Goal: Check status: Check status

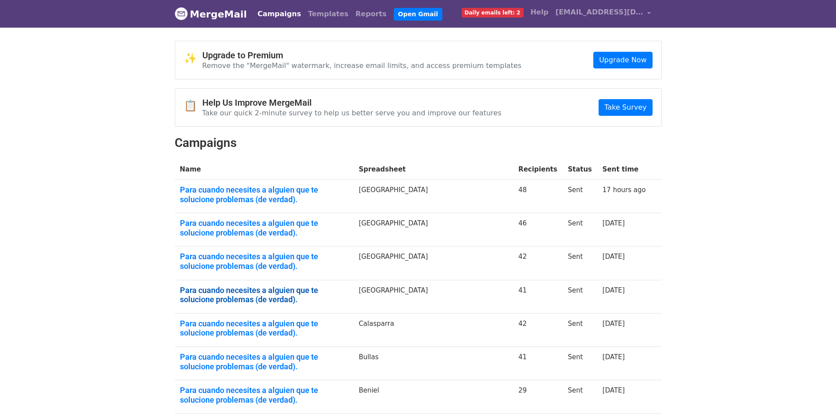
scroll to position [44, 0]
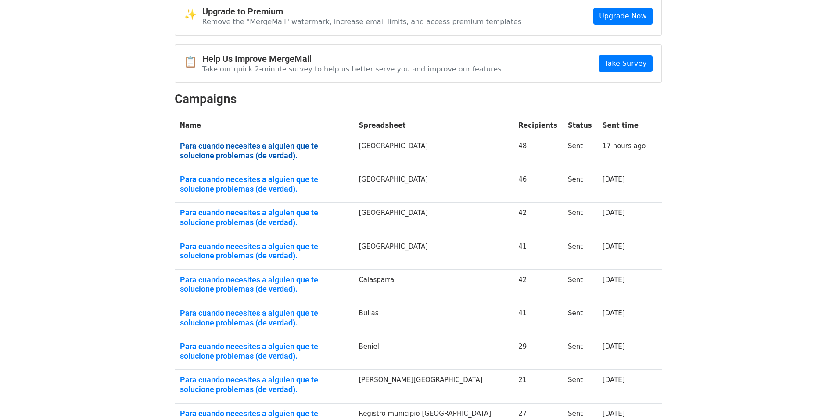
click at [186, 147] on link "Para cuando necesites a alguien que te solucione problemas (de verdad)." at bounding box center [264, 150] width 169 height 19
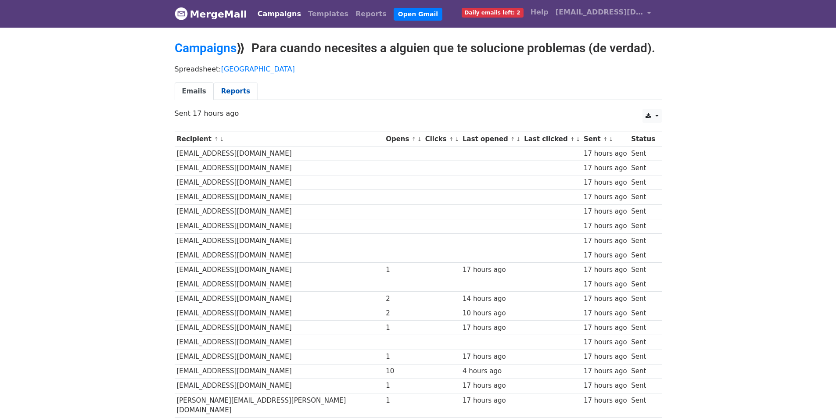
click at [222, 88] on link "Reports" at bounding box center [236, 92] width 44 height 18
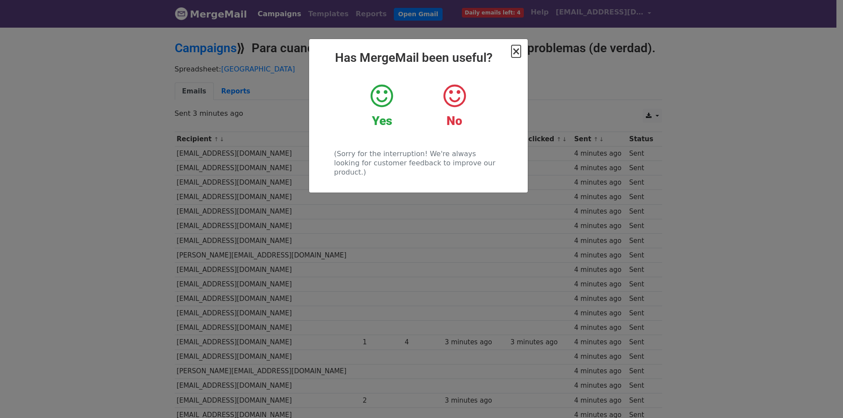
click at [515, 48] on span "×" at bounding box center [515, 51] width 9 height 12
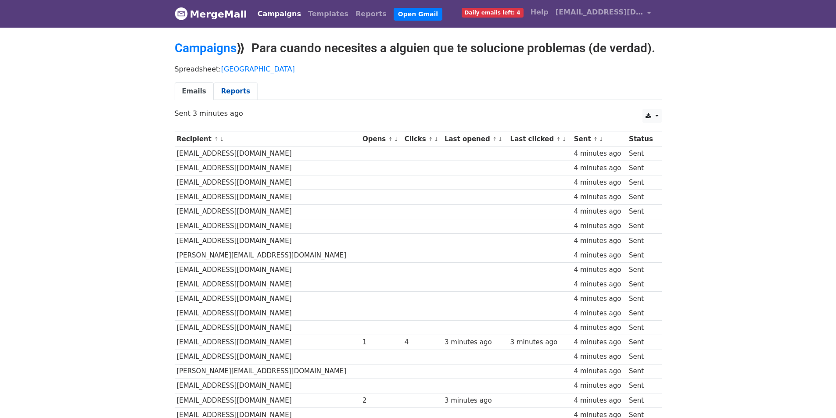
click at [228, 92] on link "Reports" at bounding box center [236, 92] width 44 height 18
